Goal: Transaction & Acquisition: Book appointment/travel/reservation

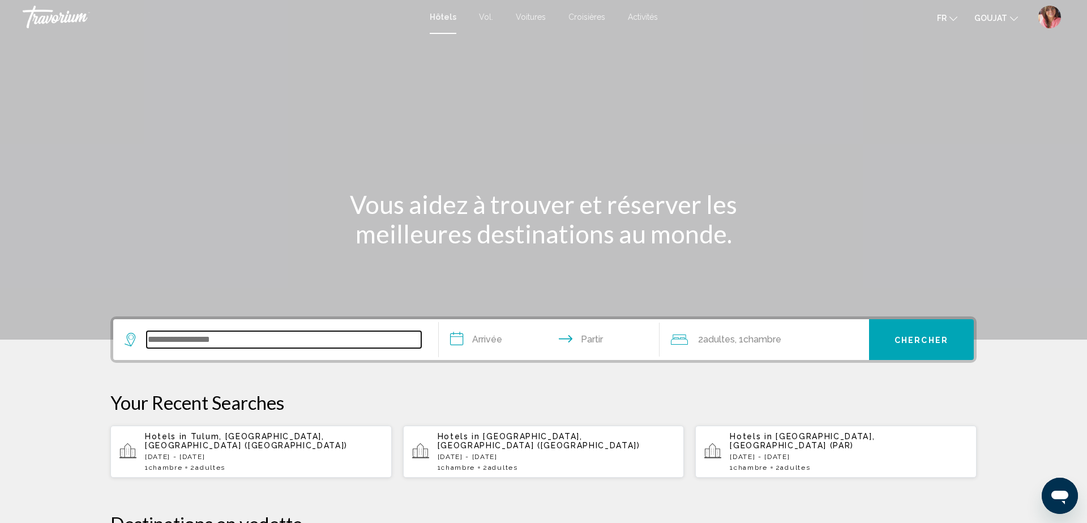
click at [406, 333] on input "Widget de recherche" at bounding box center [284, 339] width 275 height 17
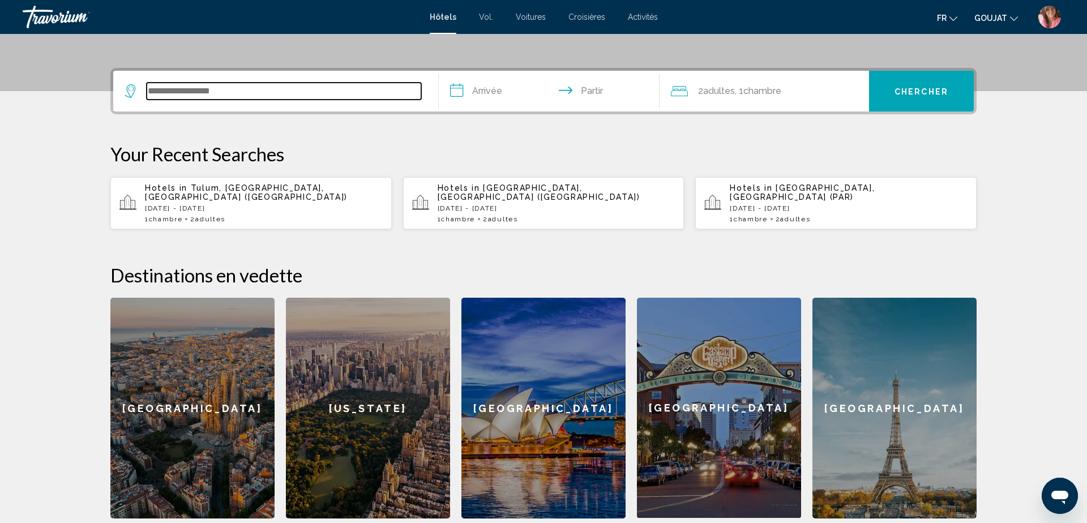
scroll to position [280, 0]
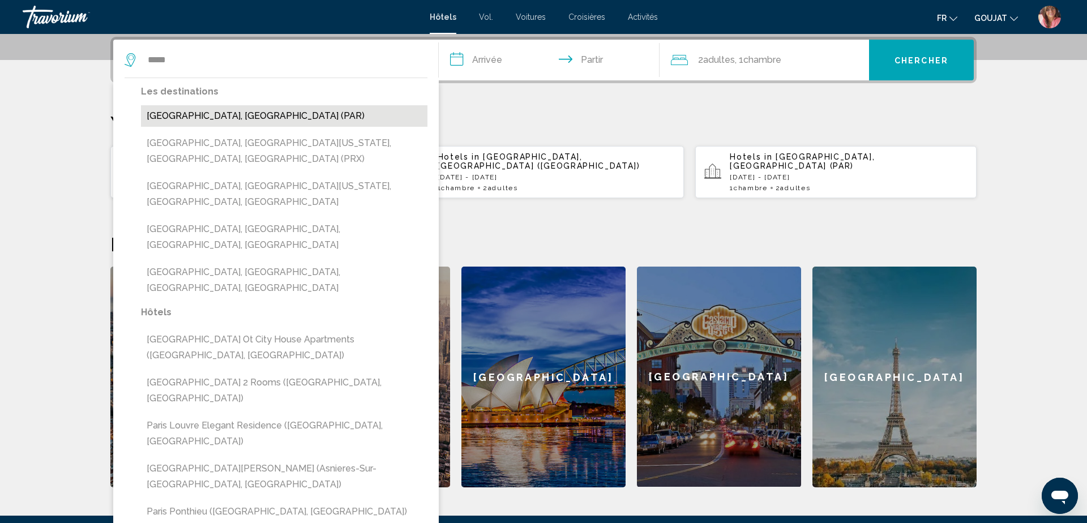
click at [191, 113] on button "[GEOGRAPHIC_DATA], [GEOGRAPHIC_DATA] (PAR)" at bounding box center [284, 116] width 287 height 22
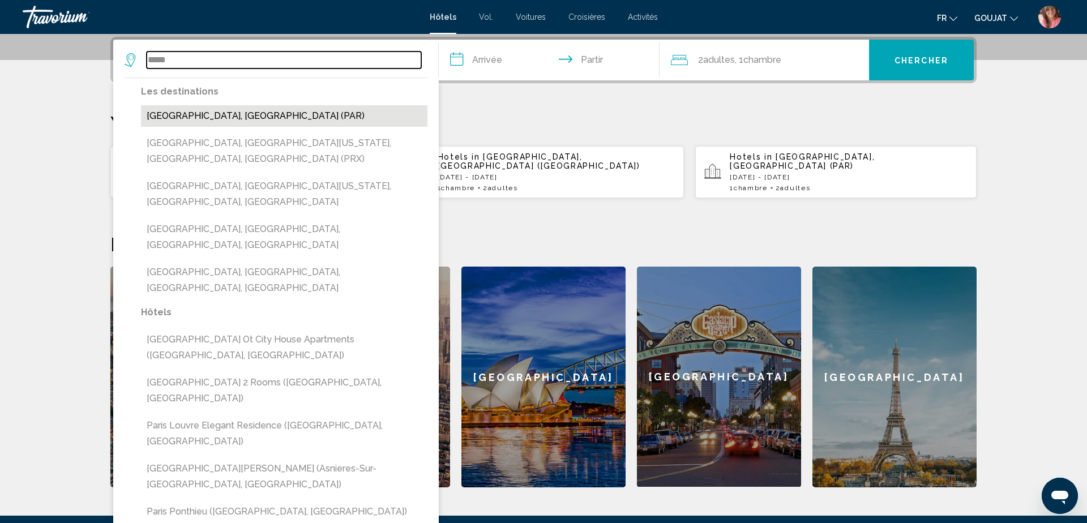
type input "**********"
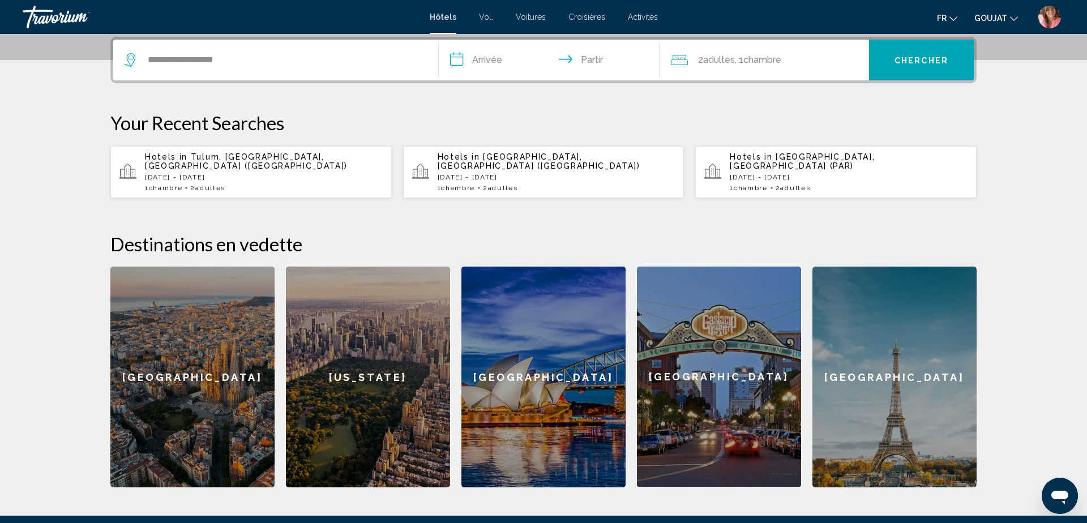
click at [485, 61] on input "**********" at bounding box center [551, 62] width 225 height 44
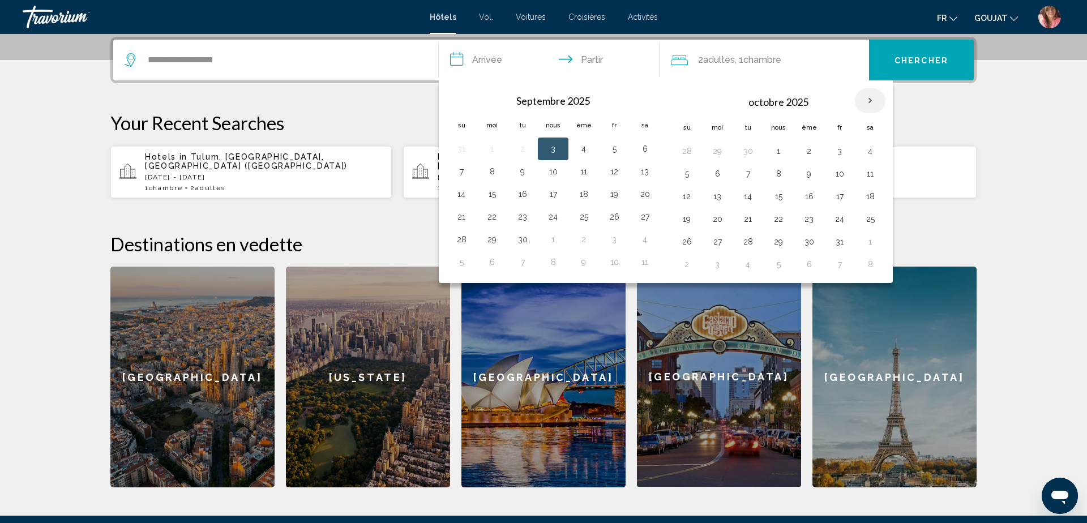
click at [870, 108] on th "Mois prochain" at bounding box center [870, 100] width 31 height 25
click at [869, 103] on th "Next month" at bounding box center [870, 100] width 31 height 25
click at [584, 241] on button "27" at bounding box center [584, 242] width 18 height 16
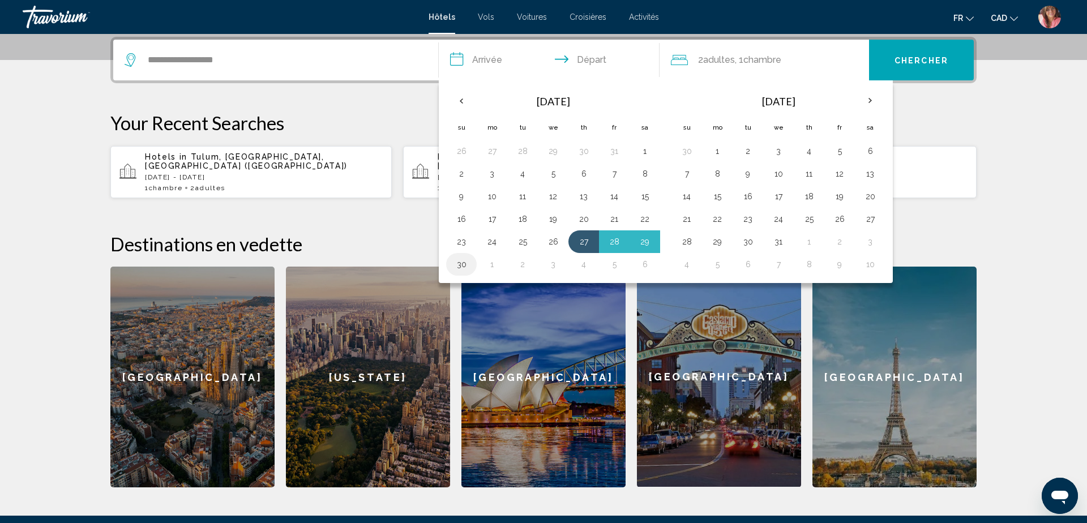
click at [458, 268] on button "30" at bounding box center [462, 265] width 18 height 16
type input "**********"
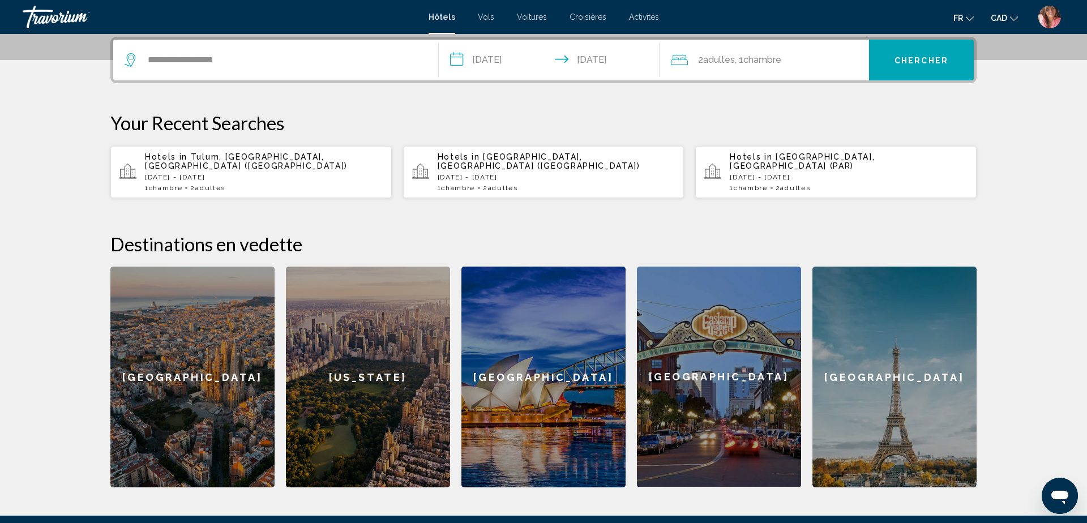
click at [712, 59] on span "Adultes" at bounding box center [719, 59] width 32 height 11
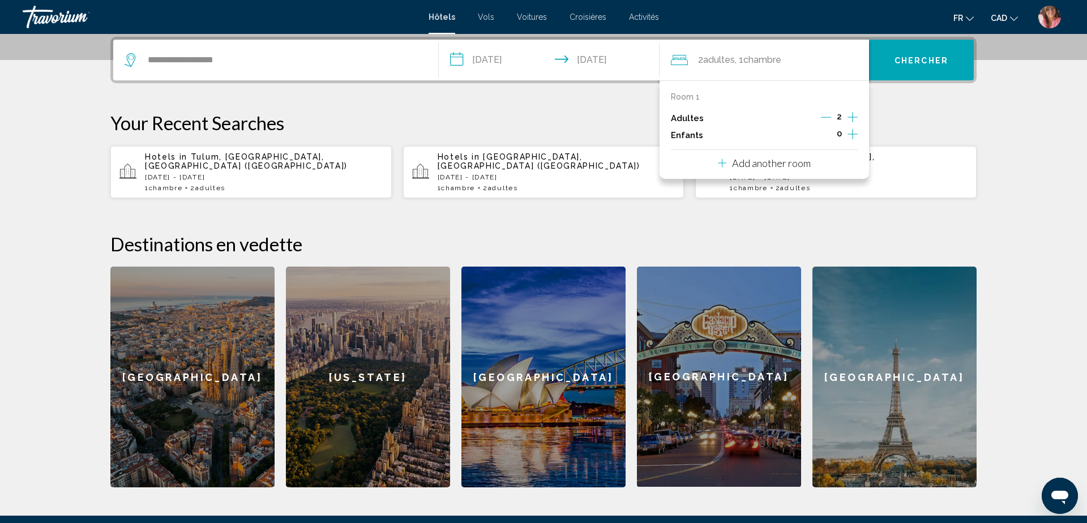
click at [826, 114] on icon "Decrement adults" at bounding box center [826, 117] width 10 height 10
click at [953, 98] on div "**********" at bounding box center [544, 262] width 912 height 451
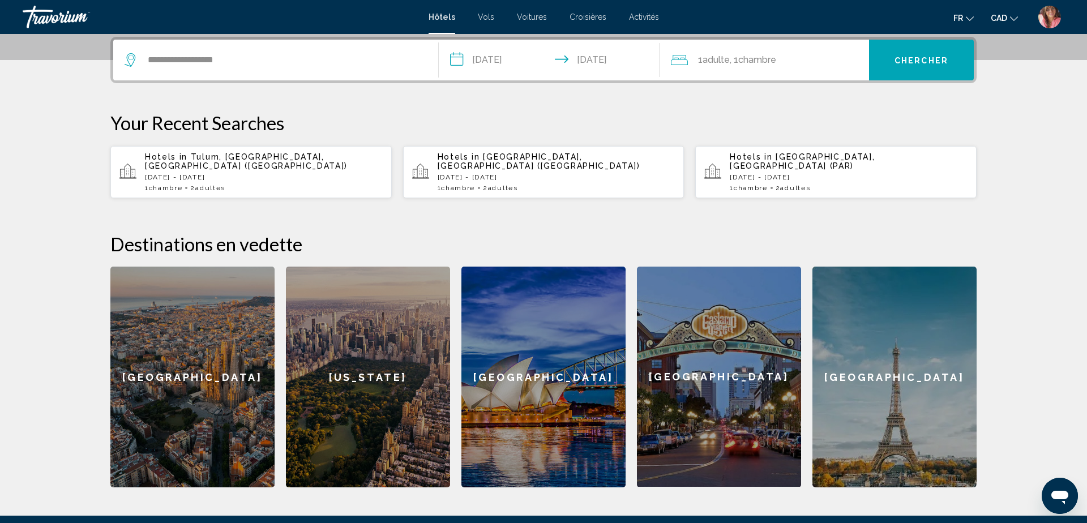
click at [931, 69] on button "Chercher" at bounding box center [921, 60] width 105 height 41
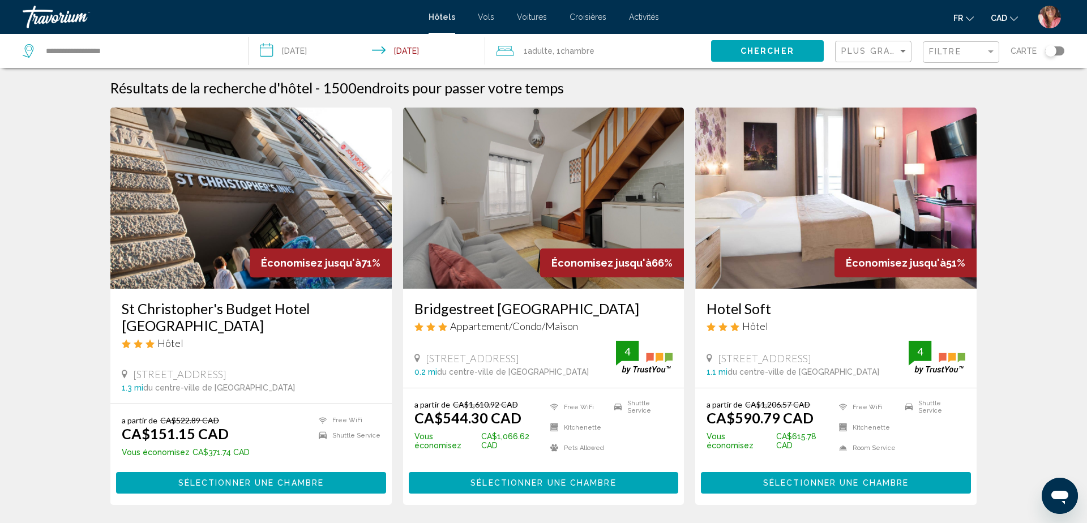
click at [549, 286] on img "Main content" at bounding box center [543, 198] width 281 height 181
click at [314, 194] on img "Main content" at bounding box center [250, 198] width 281 height 181
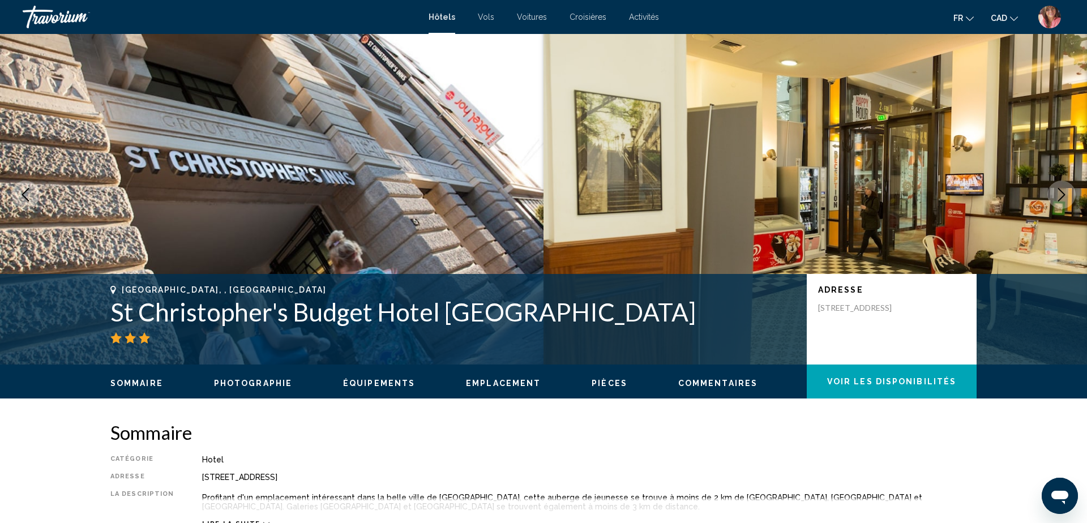
scroll to position [5, 0]
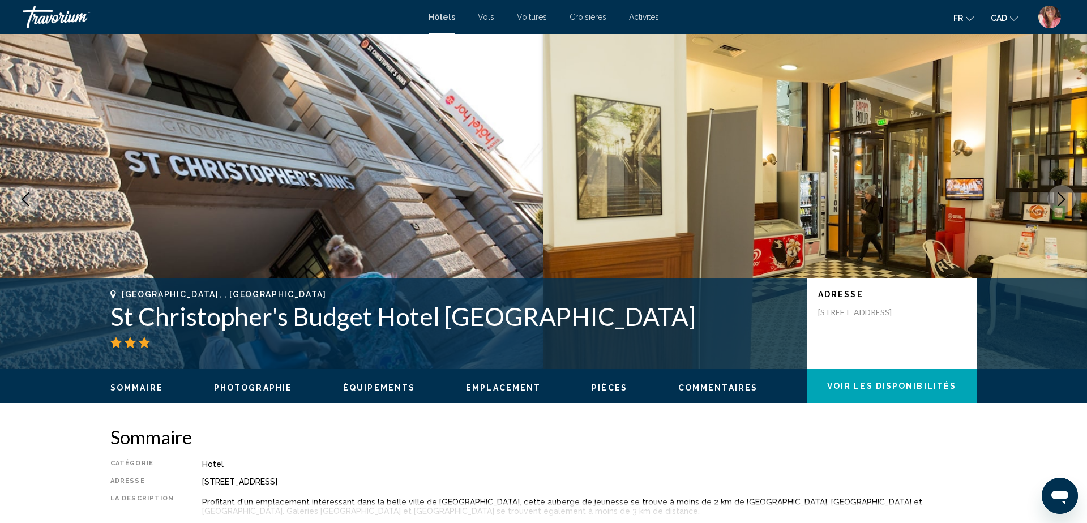
click at [1068, 194] on icon "Next image" at bounding box center [1062, 200] width 14 height 14
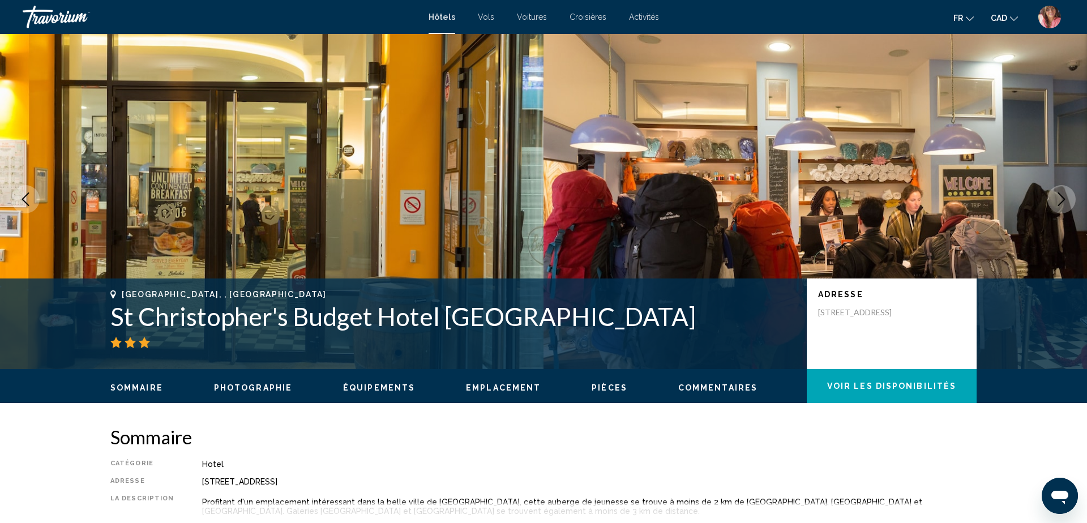
click at [1068, 194] on icon "Next image" at bounding box center [1062, 200] width 14 height 14
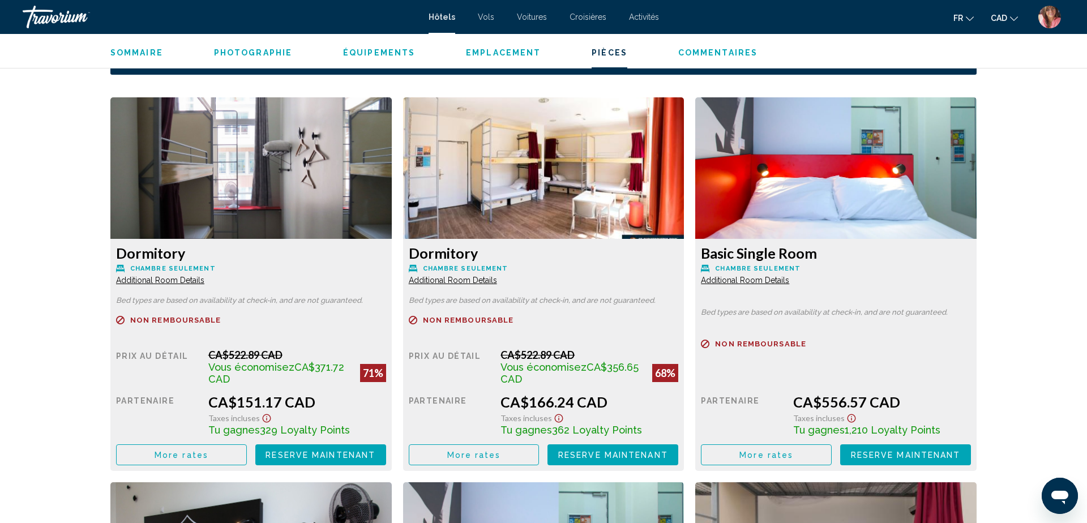
scroll to position [1443, 0]
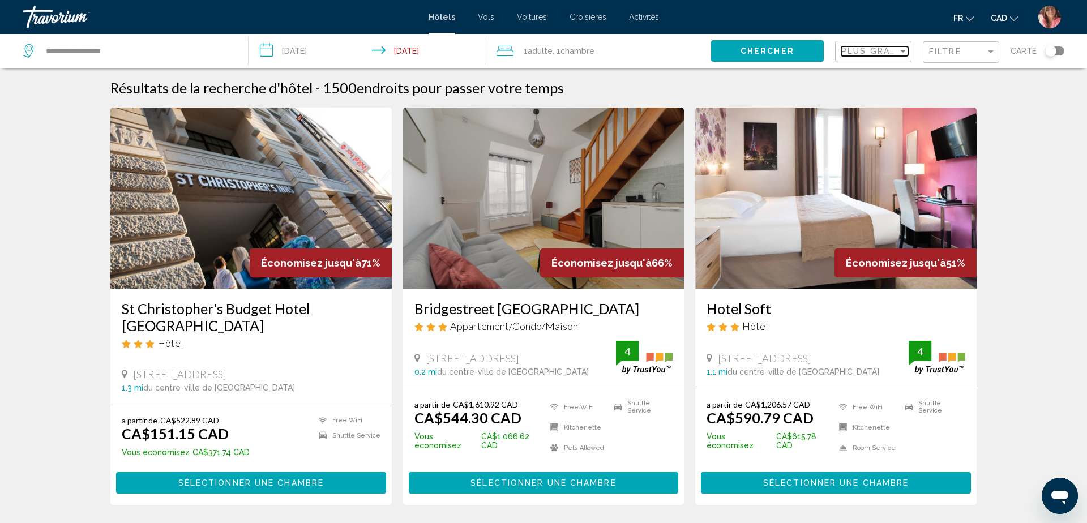
click at [877, 54] on span "Plus grandes économies" at bounding box center [909, 50] width 135 height 9
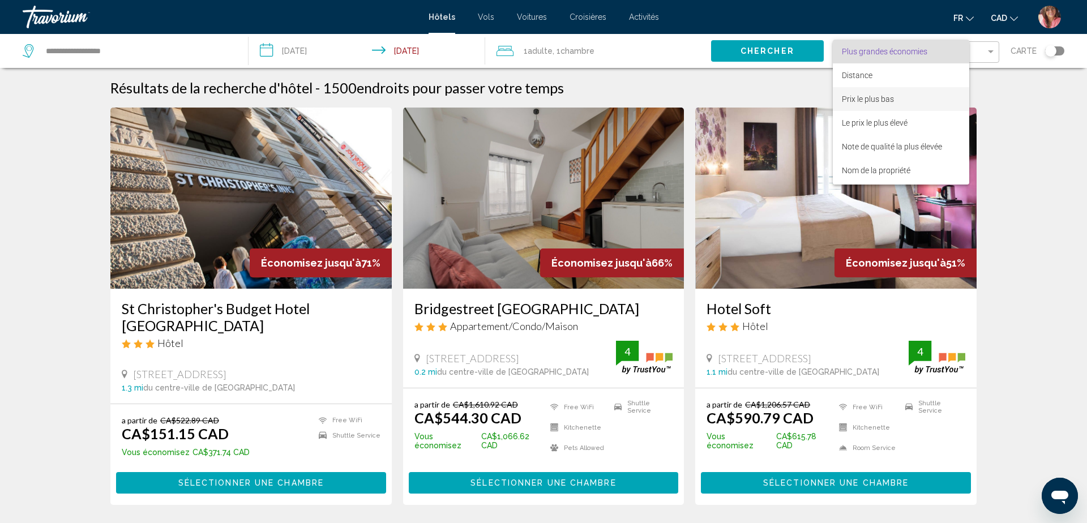
click at [895, 95] on span "Prix le plus bas" at bounding box center [901, 99] width 118 height 24
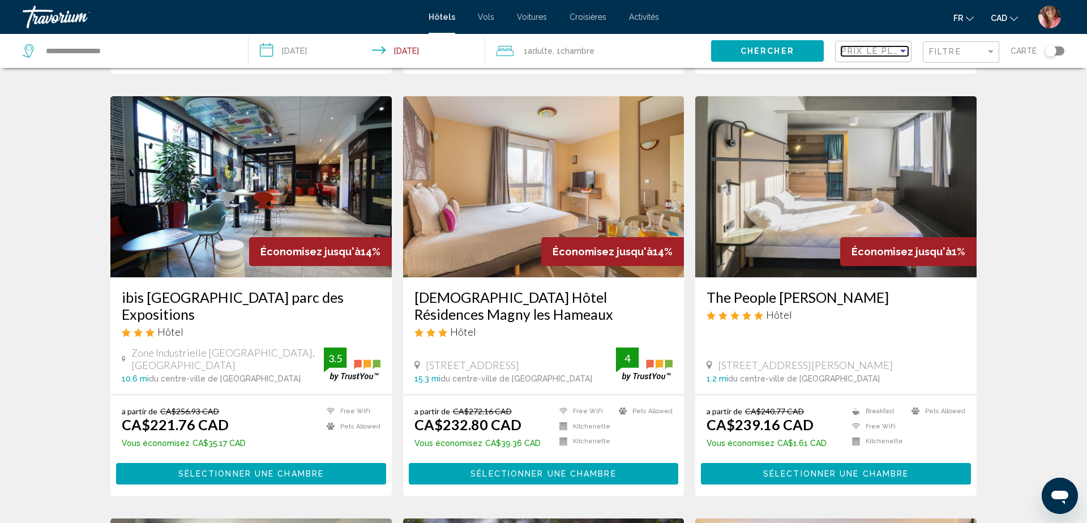
scroll to position [846, 0]
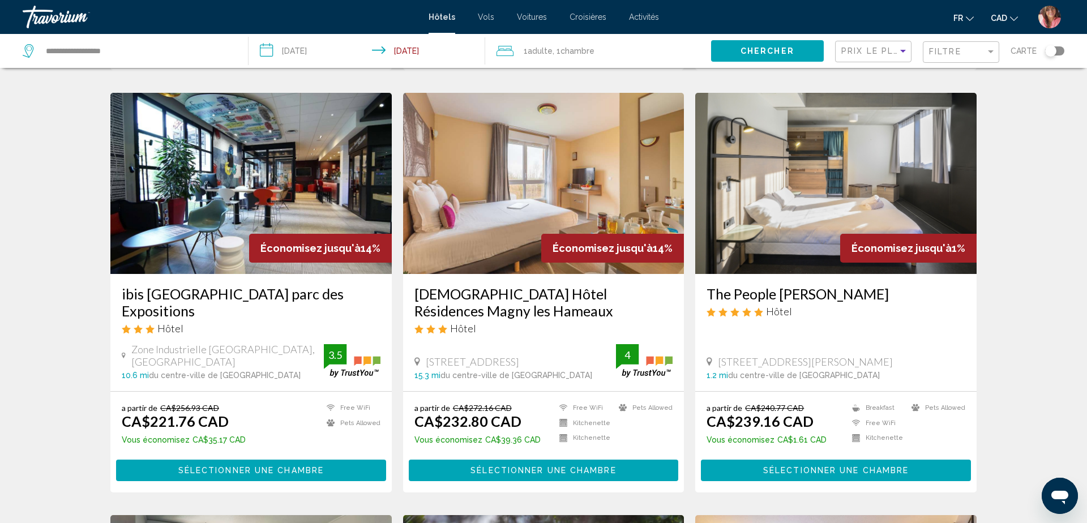
click at [321, 124] on img "Main content" at bounding box center [250, 183] width 281 height 181
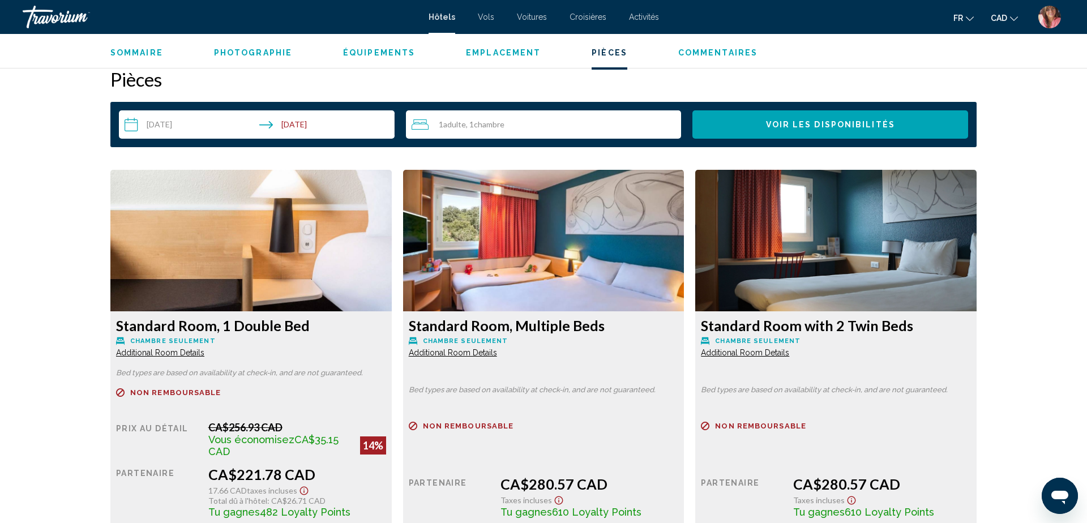
scroll to position [1433, 0]
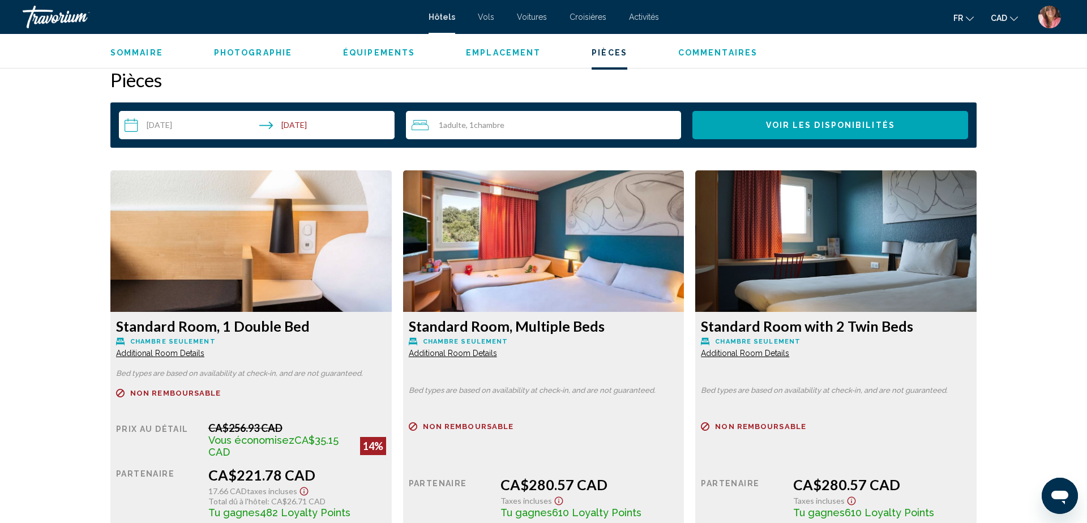
click at [392, 208] on img "Main content" at bounding box center [250, 241] width 281 height 142
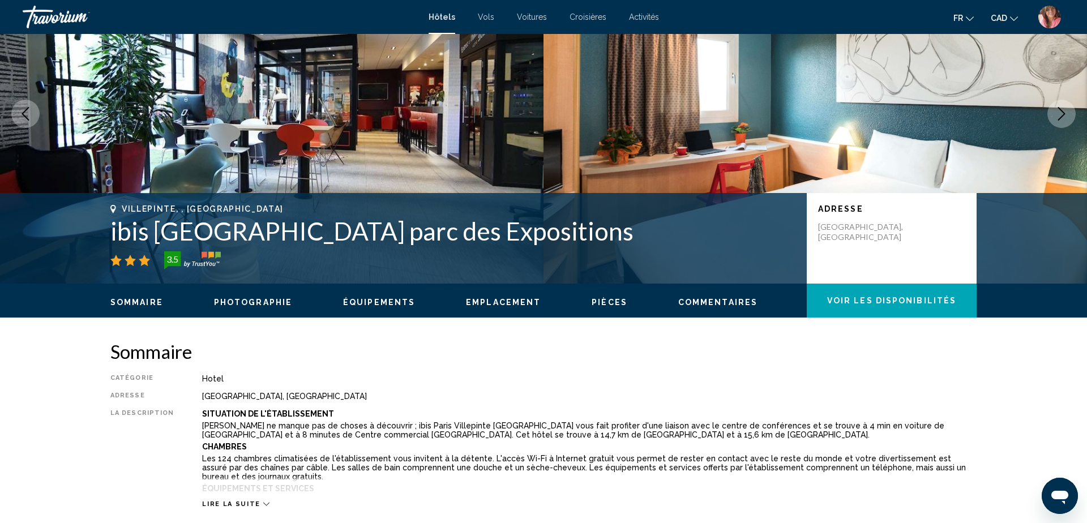
scroll to position [0, 0]
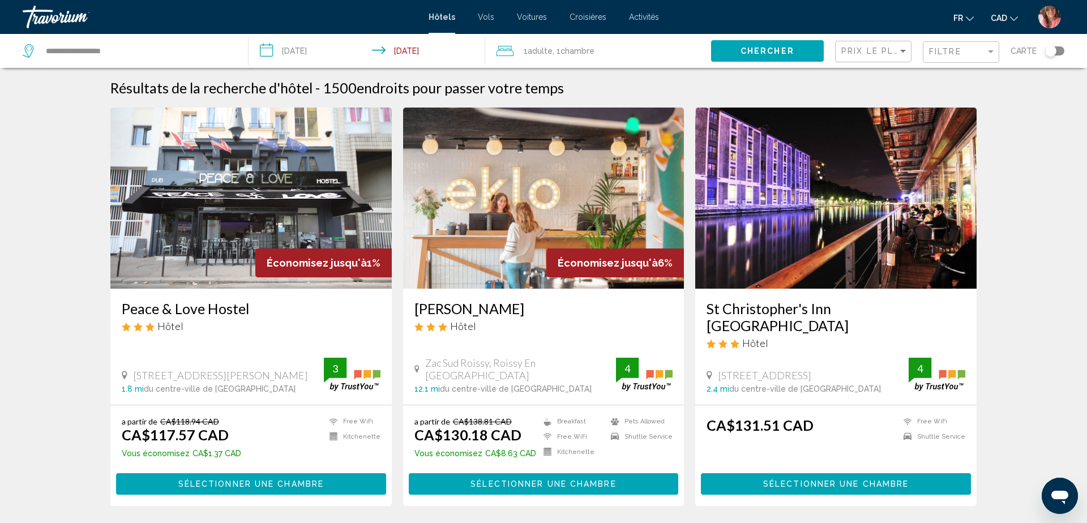
click at [541, 53] on span "Adulte" at bounding box center [540, 50] width 25 height 9
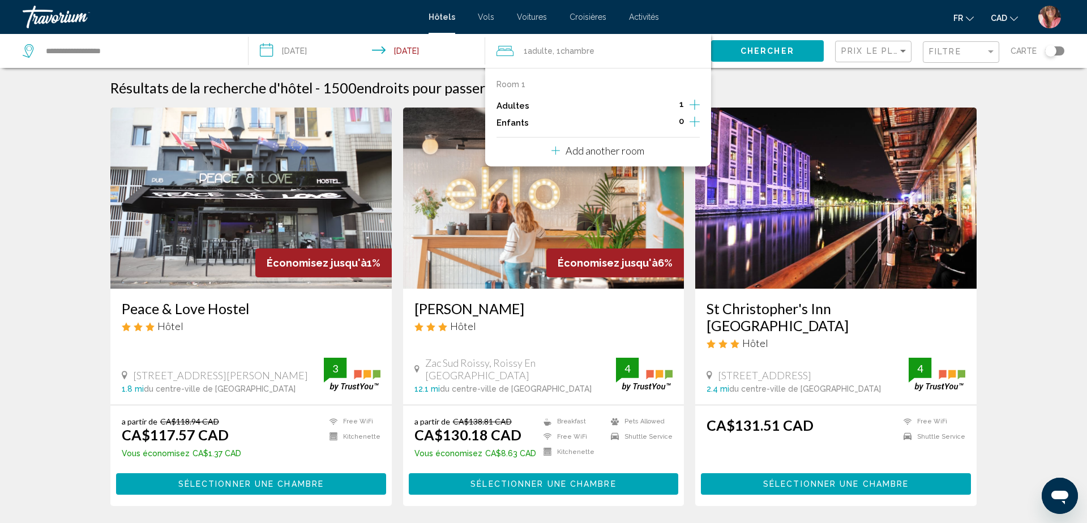
click at [694, 105] on icon "Increment adults" at bounding box center [695, 105] width 10 height 10
click at [740, 92] on div "Résultats de la recherche d'hôtel - 1500 endroits pour passer votre temps" at bounding box center [543, 87] width 867 height 17
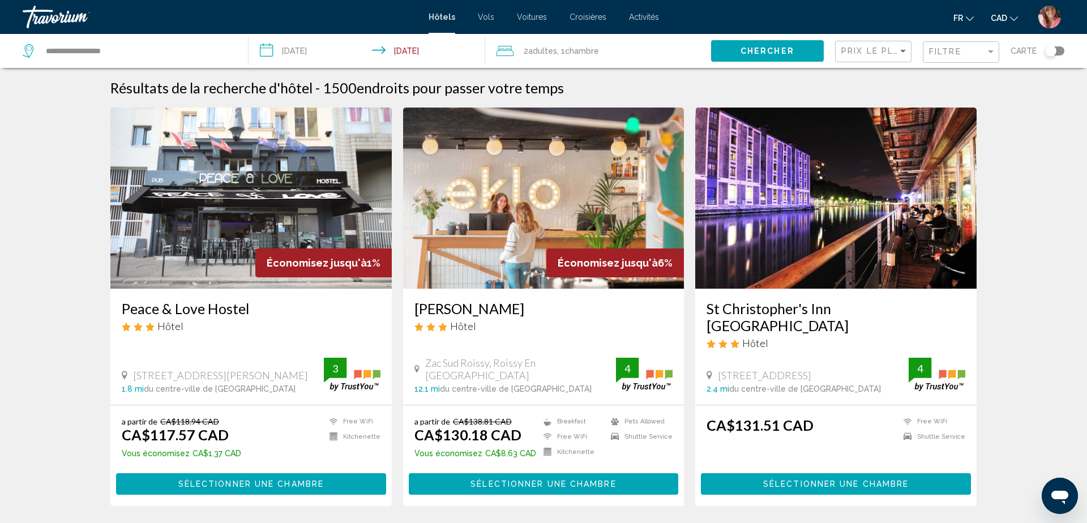
click at [745, 54] on span "Chercher" at bounding box center [768, 51] width 54 height 9
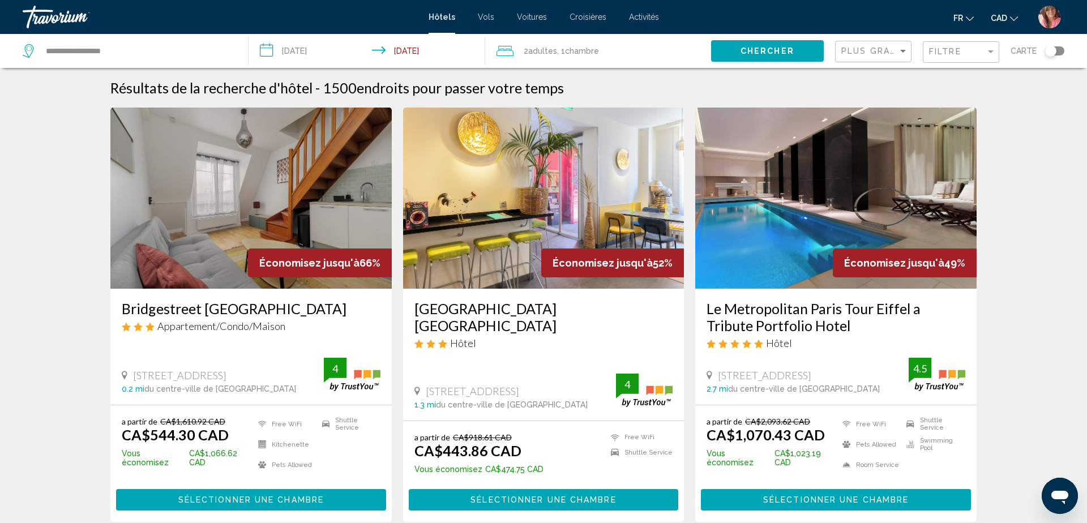
click at [877, 45] on div "Plus grandes économies" at bounding box center [875, 51] width 67 height 21
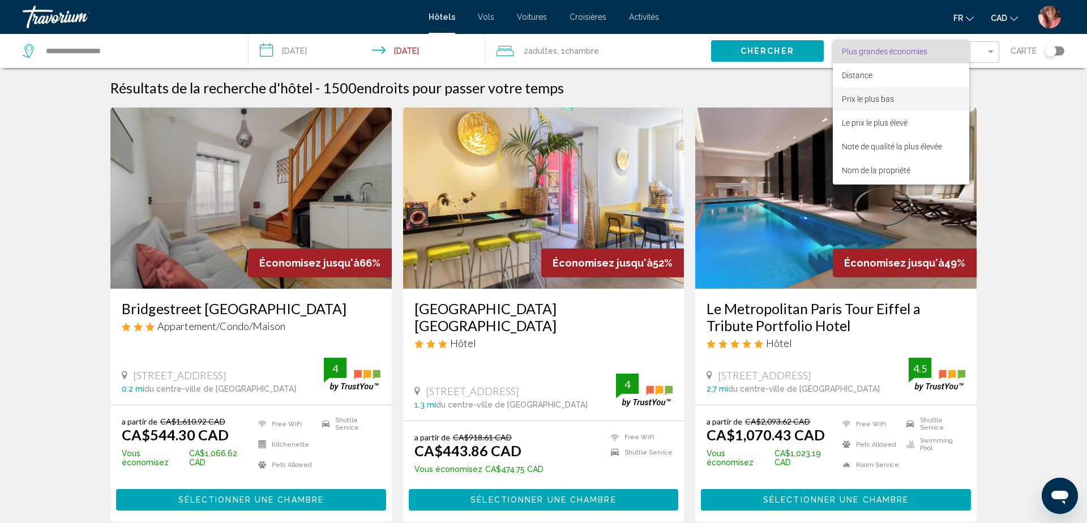
click at [857, 96] on span "Prix le plus bas" at bounding box center [868, 99] width 52 height 9
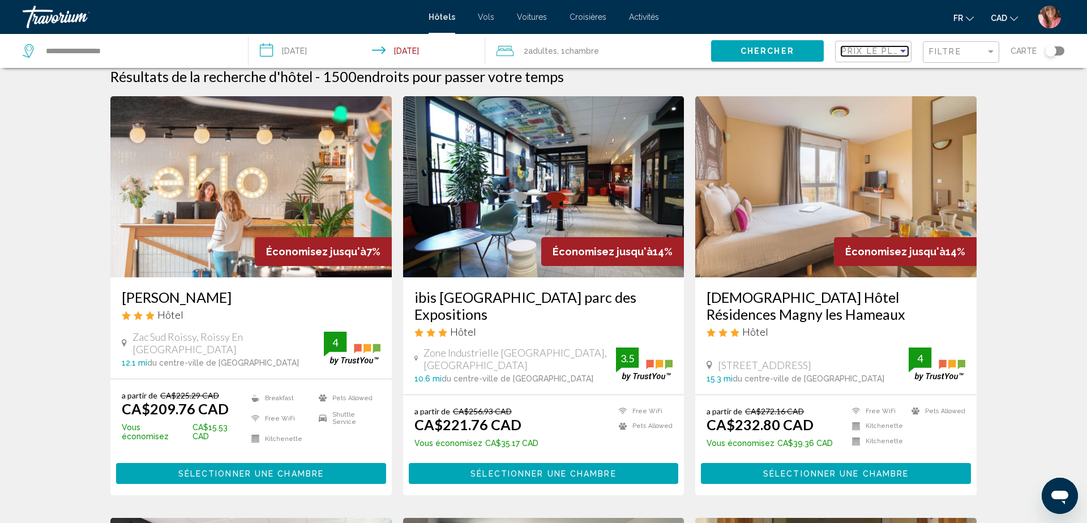
scroll to position [8, 0]
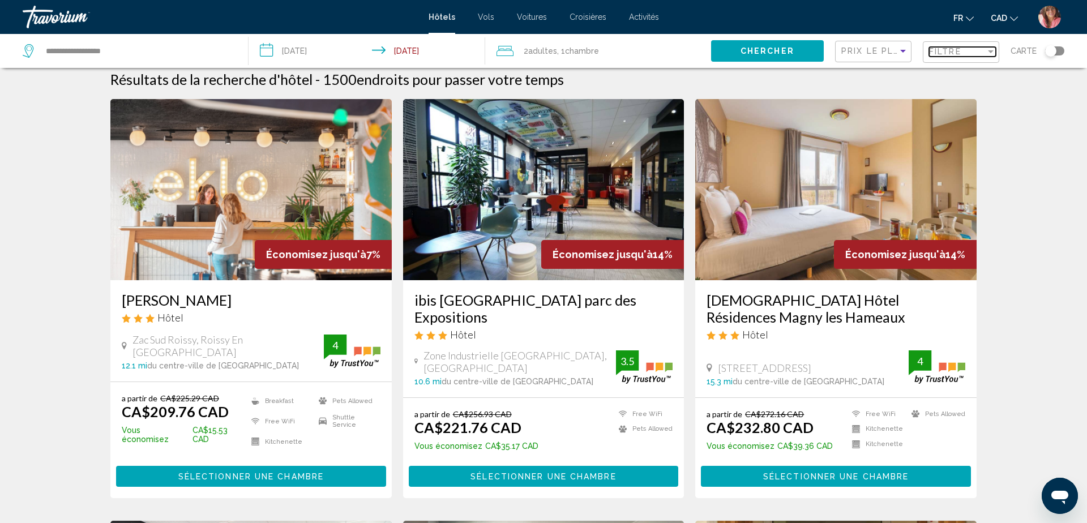
click at [945, 52] on span "Filtre" at bounding box center [945, 51] width 32 height 9
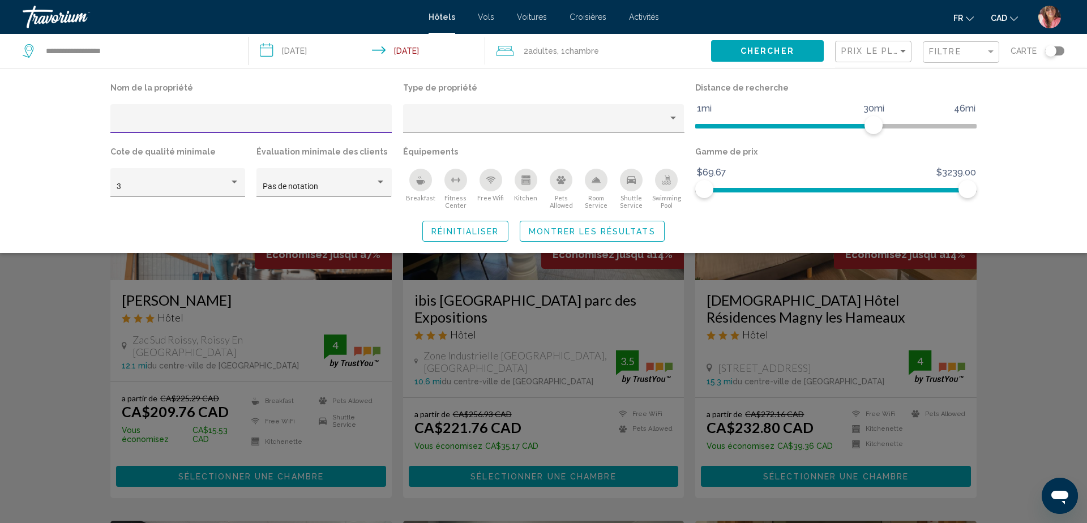
click at [247, 119] on input "Hotel Filters" at bounding box center [252, 122] width 270 height 9
click at [516, 116] on div "Hotel Filters" at bounding box center [544, 121] width 270 height 23
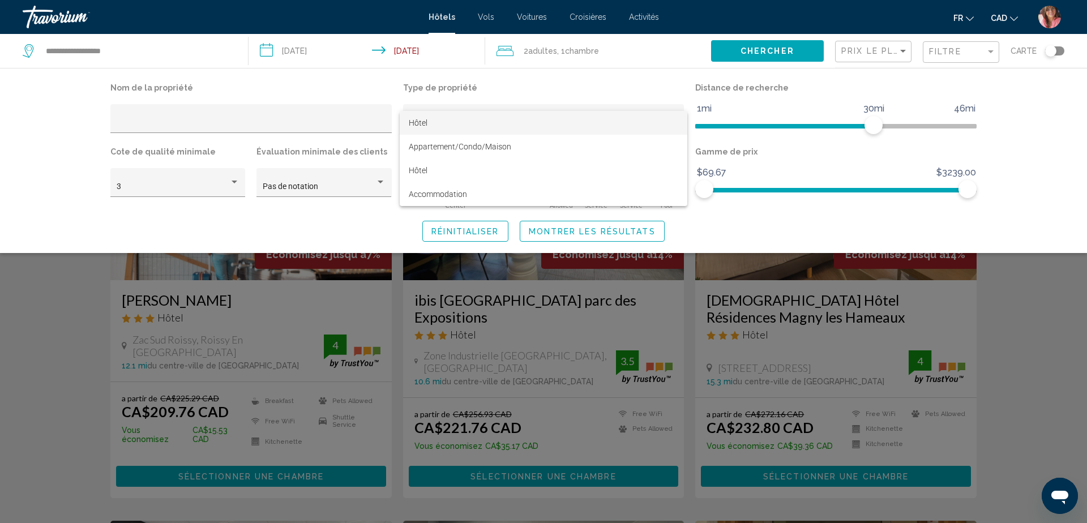
click at [547, 91] on div at bounding box center [543, 261] width 1087 height 523
click at [43, 280] on div "Search widget" at bounding box center [543, 346] width 1087 height 353
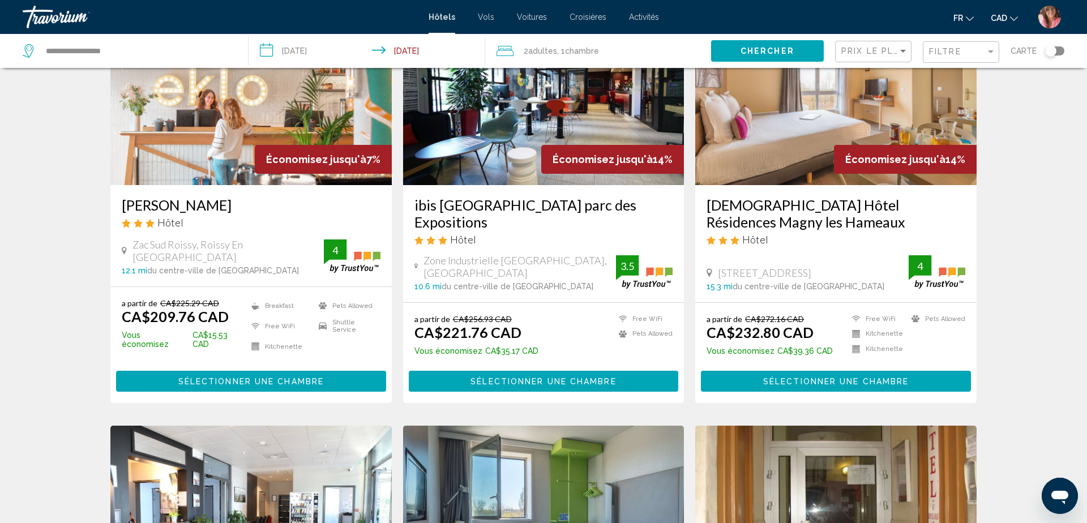
scroll to position [104, 0]
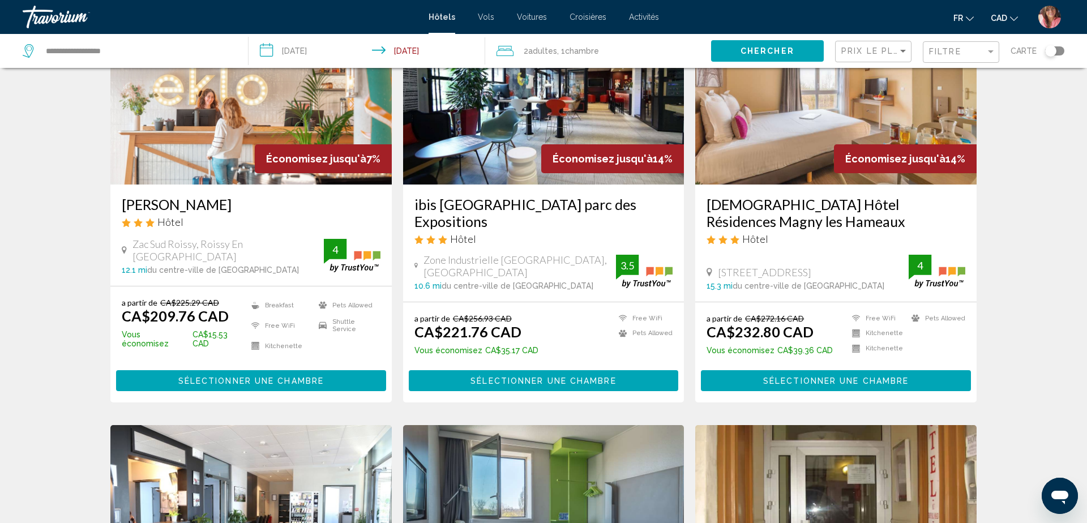
click at [309, 121] on img "Main content" at bounding box center [250, 93] width 281 height 181
